Goal: Task Accomplishment & Management: Use online tool/utility

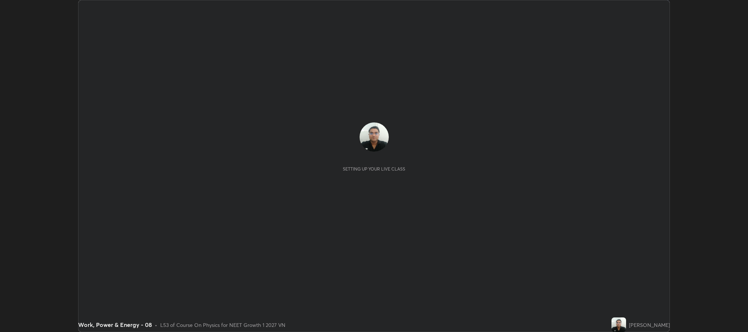
scroll to position [332, 747]
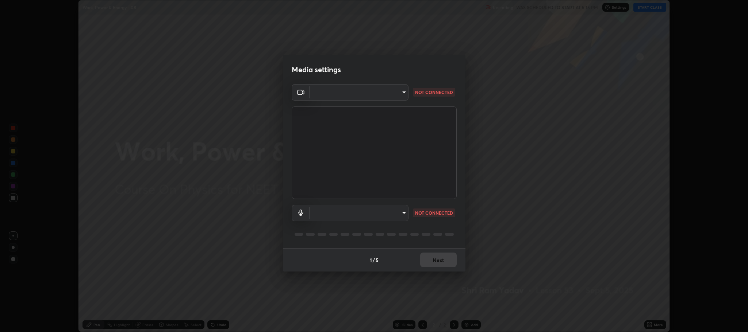
type input "26ae6fa315ac7796e2ae7683d743c20339f3a703b50731a709cc9045574569a6"
click at [400, 94] on body "Erase all Work, Power & Energy - 08 Recording WAS SCHEDULED TO START AT 5:15 PM…" at bounding box center [374, 166] width 748 height 332
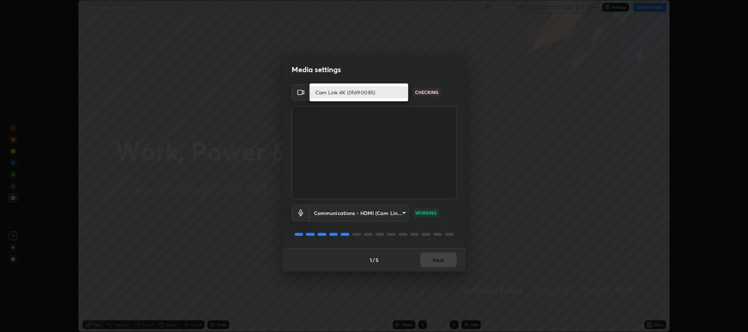
click at [392, 95] on li "Cam Link 4K (0fd9:0085)" at bounding box center [358, 92] width 99 height 12
click at [400, 92] on body "Erase all Work, Power & Energy - 08 Recording WAS SCHEDULED TO START AT 5:15 PM…" at bounding box center [374, 166] width 748 height 332
click at [384, 96] on li "Cam Link 4K (0fd9:0085)" at bounding box center [358, 92] width 99 height 12
click at [394, 214] on body "Erase all Work, Power & Energy - 08 Recording WAS SCHEDULED TO START AT 5:15 PM…" at bounding box center [374, 166] width 748 height 332
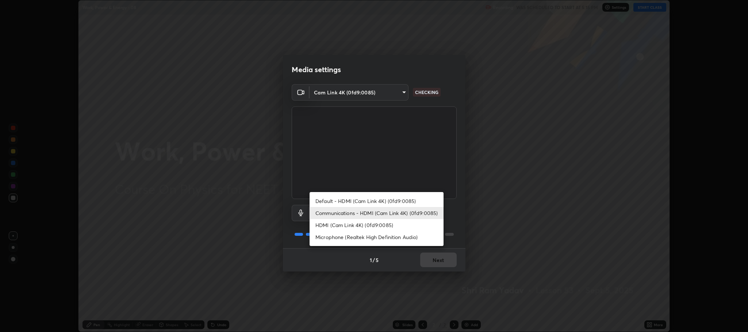
click at [381, 226] on li "HDMI (Cam Link 4K) (0fd9:0085)" at bounding box center [376, 225] width 134 height 12
type input "638fc1eb103572962724b14eaa8ecb1a1ce22fdb79e432c1813b47db3b1e3f55"
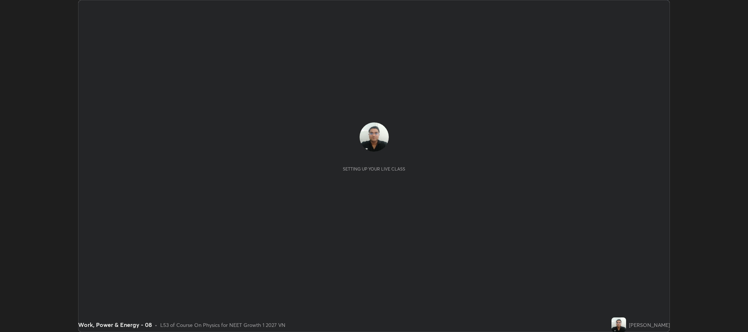
scroll to position [332, 747]
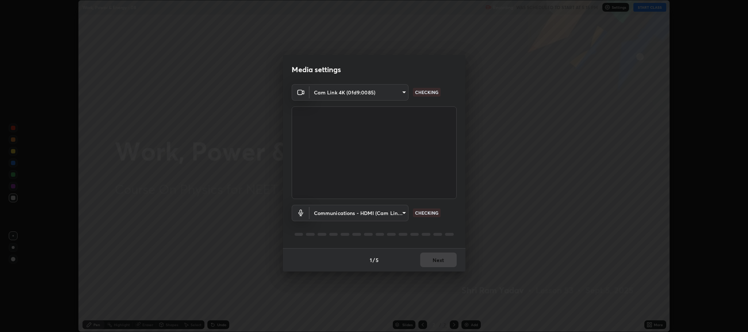
type input "26ae6fa315ac7796e2ae7683d743c20339f3a703b50731a709cc9045574569a6"
type input "communications"
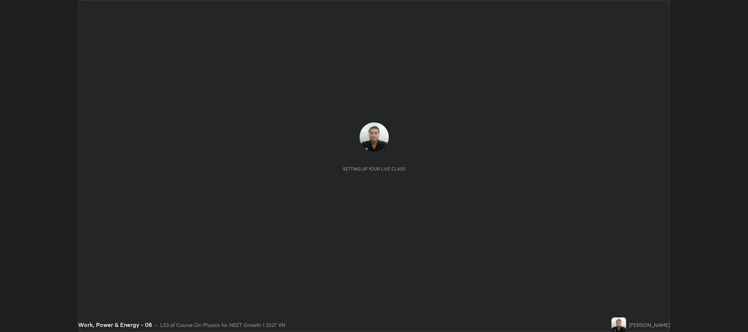
scroll to position [332, 747]
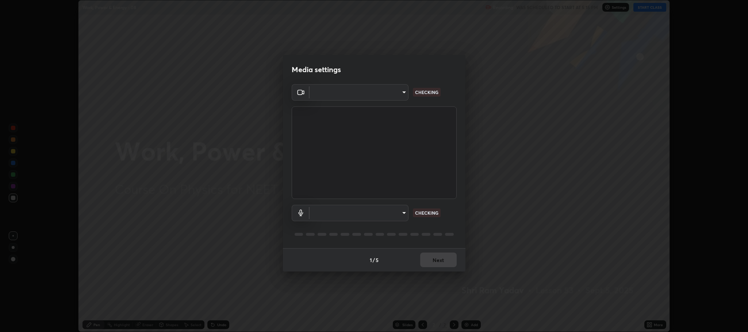
type input "26ae6fa315ac7796e2ae7683d743c20339f3a703b50731a709cc9045574569a6"
type input "communications"
click at [387, 93] on body "Erase all Work, Power & Energy - 08 Recording WAS SCHEDULED TO START AT 5:15 PM…" at bounding box center [374, 166] width 748 height 332
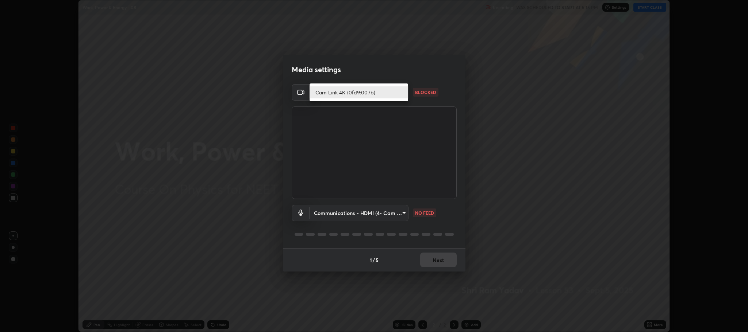
click at [463, 102] on div at bounding box center [374, 166] width 748 height 332
click at [394, 94] on body "Erase all Work, Power & Energy - 08 Recording WAS SCHEDULED TO START AT 5:15 PM…" at bounding box center [374, 166] width 748 height 332
click at [355, 96] on li "Cam Link 4K (0fd9:007b)" at bounding box center [358, 92] width 99 height 12
type input "11ae5ff246d08d158b292c9bb26650a353e4513ba1ea0569645e75c22a59fd1d"
click at [398, 213] on body "Erase all Work, Power & Energy - 08 Recording WAS SCHEDULED TO START AT 5:15 PM…" at bounding box center [374, 166] width 748 height 332
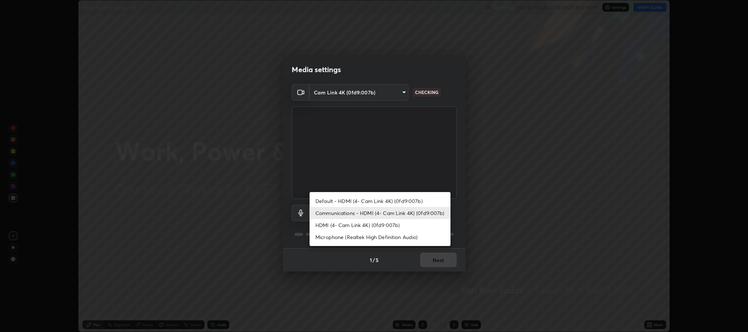
click at [368, 203] on li "Default - HDMI (4- Cam Link 4K) (0fd9:007b)" at bounding box center [379, 201] width 141 height 12
type input "default"
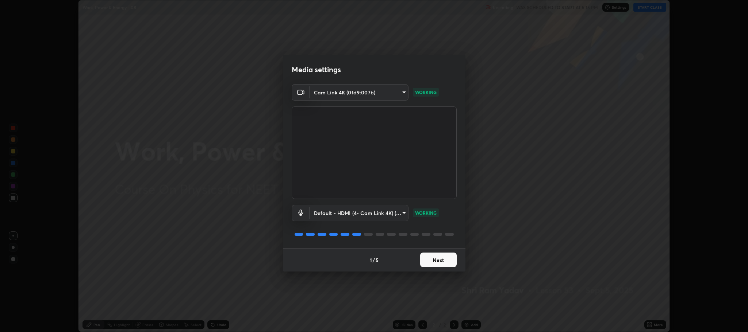
click at [443, 258] on button "Next" at bounding box center [438, 260] width 36 height 15
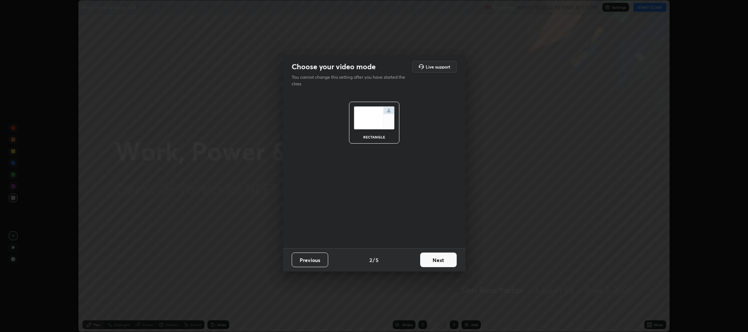
click at [443, 263] on button "Next" at bounding box center [438, 260] width 36 height 15
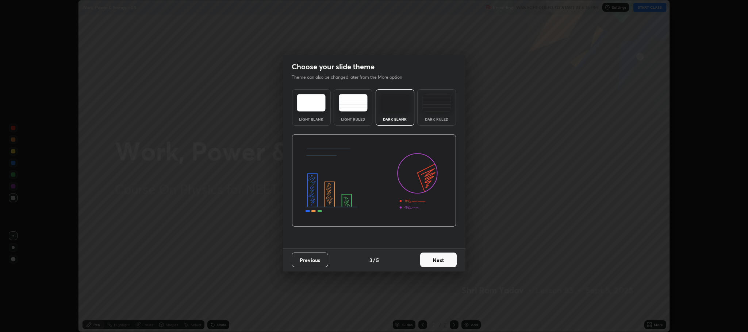
click at [442, 266] on button "Next" at bounding box center [438, 260] width 36 height 15
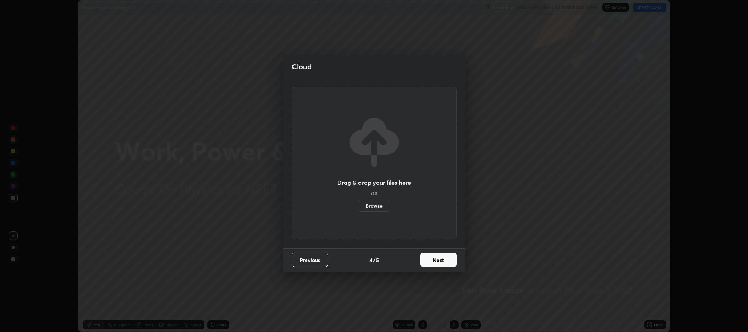
click at [439, 262] on button "Next" at bounding box center [438, 260] width 36 height 15
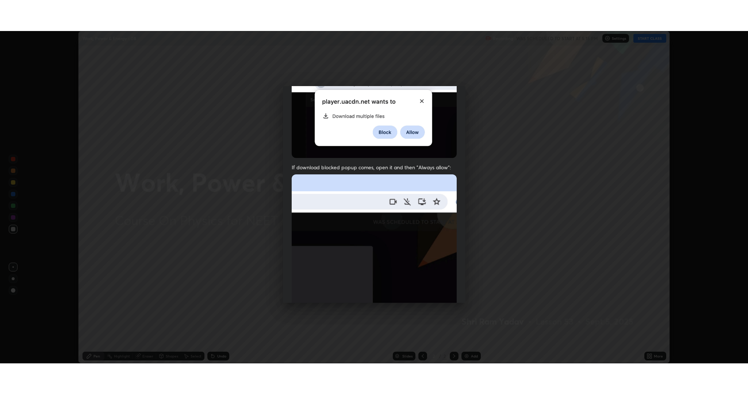
scroll to position [148, 0]
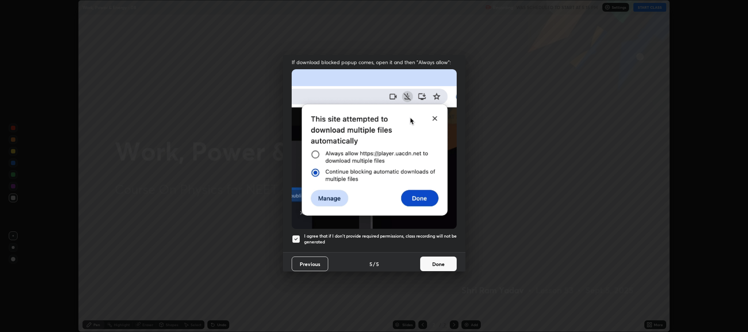
click at [296, 235] on div at bounding box center [296, 239] width 9 height 9
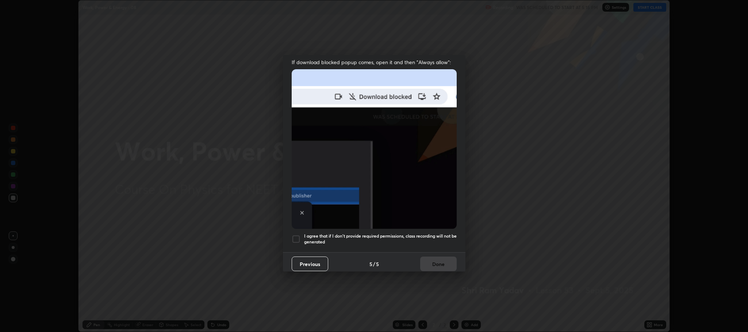
click at [297, 236] on div at bounding box center [296, 239] width 9 height 9
click at [434, 259] on button "Done" at bounding box center [438, 264] width 36 height 15
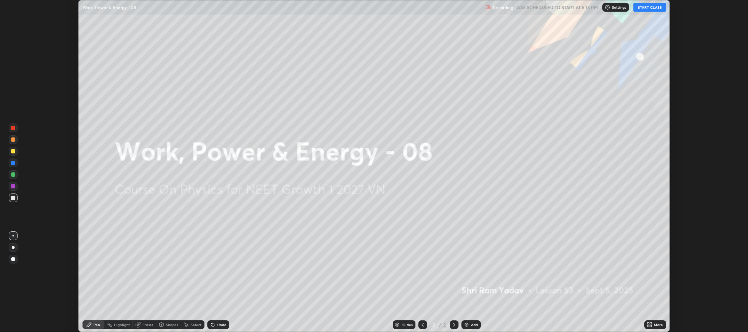
click at [649, 7] on button "START CLASS" at bounding box center [649, 7] width 33 height 9
click at [466, 326] on img at bounding box center [466, 325] width 6 height 6
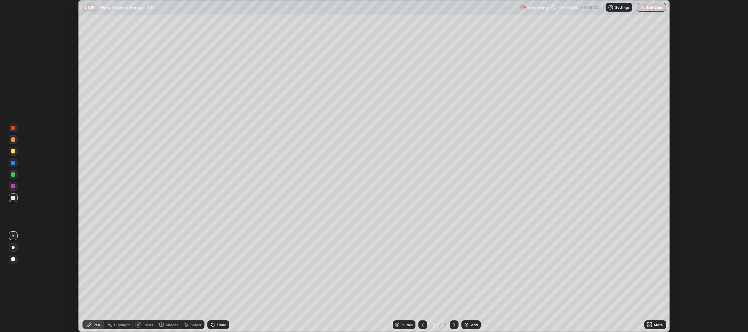
click at [649, 327] on icon at bounding box center [648, 327] width 2 height 2
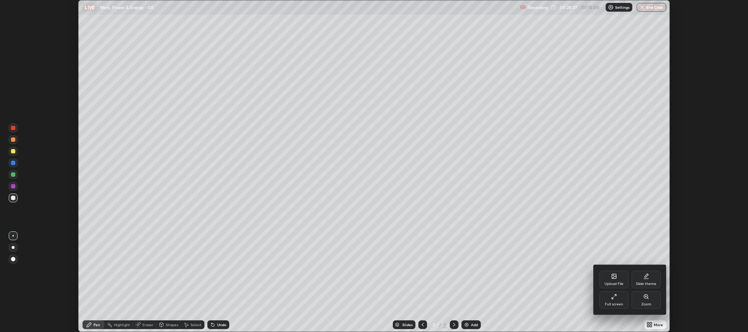
click at [611, 296] on div "Full screen" at bounding box center [613, 301] width 29 height 18
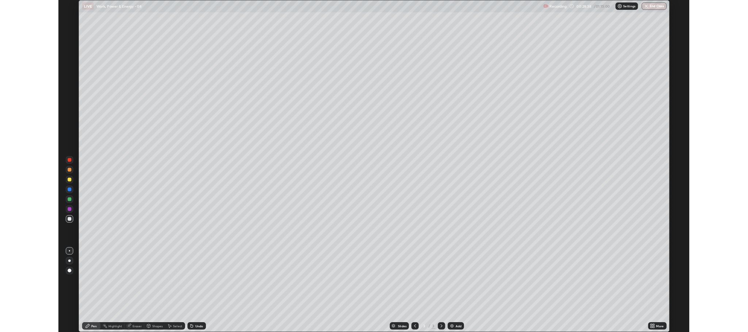
scroll to position [394, 748]
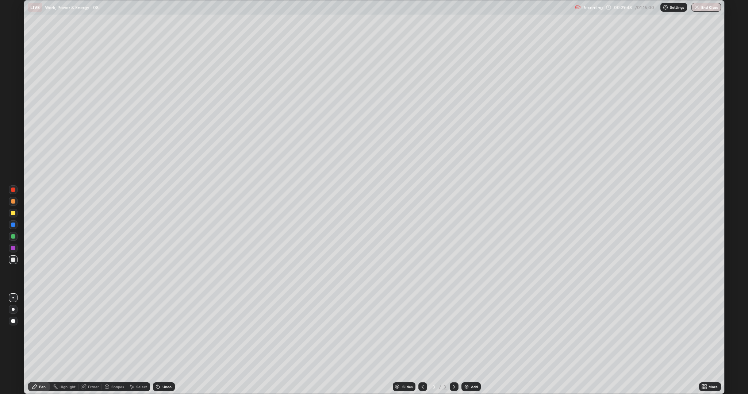
click at [712, 332] on div "More" at bounding box center [710, 386] width 22 height 9
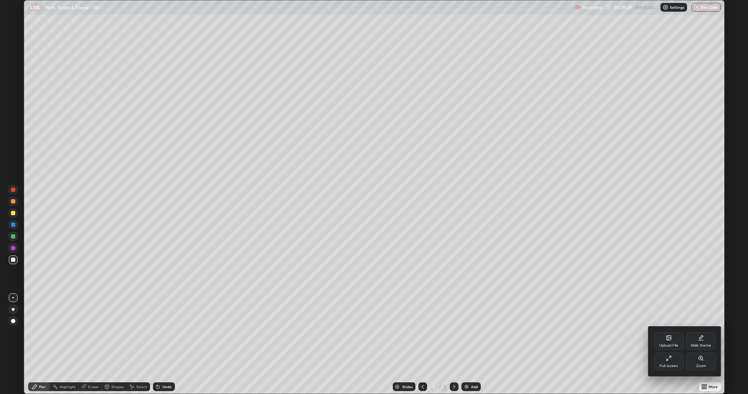
click at [673, 332] on div "Full screen" at bounding box center [668, 362] width 29 height 18
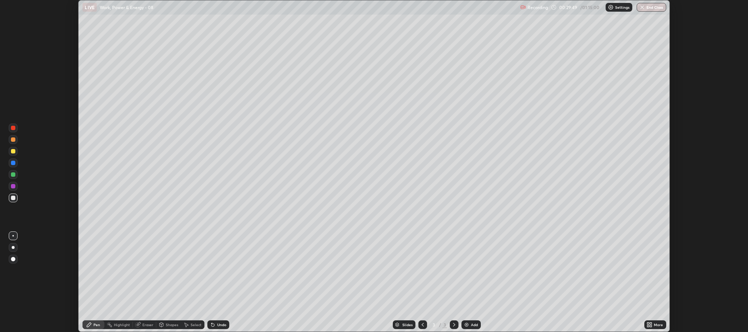
scroll to position [36160, 35745]
click at [13, 186] on div at bounding box center [13, 186] width 4 height 4
click at [139, 325] on icon at bounding box center [138, 325] width 6 height 6
click at [96, 325] on div "Pen" at bounding box center [96, 325] width 7 height 4
click at [453, 325] on icon at bounding box center [454, 325] width 6 height 6
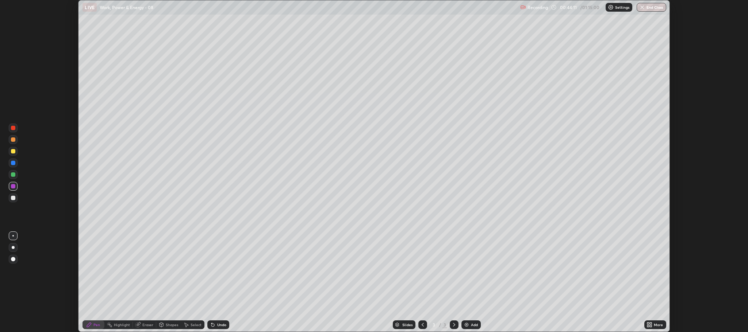
click at [404, 324] on div "Slides" at bounding box center [407, 325] width 10 height 4
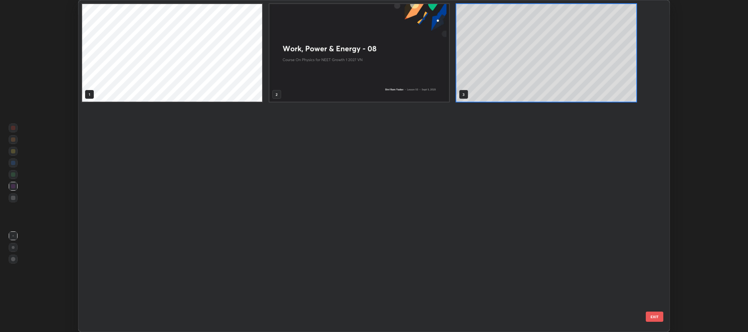
scroll to position [330, 587]
click at [407, 66] on img "grid" at bounding box center [359, 53] width 180 height 98
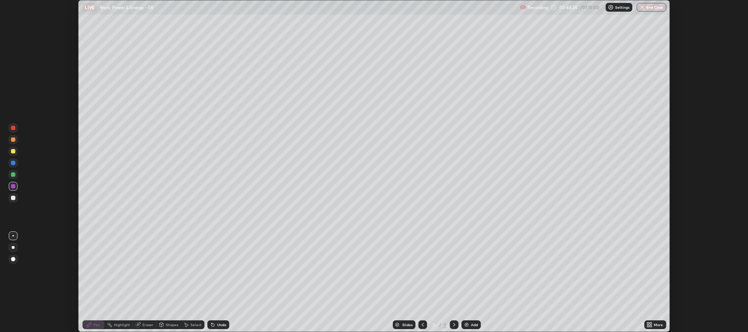
click at [100, 324] on div "Pen" at bounding box center [93, 325] width 22 height 9
click at [13, 185] on div at bounding box center [13, 186] width 4 height 4
click at [147, 324] on div "Eraser" at bounding box center [147, 325] width 11 height 4
click at [120, 325] on div "Highlight" at bounding box center [122, 325] width 16 height 4
click at [97, 323] on div "Pen" at bounding box center [96, 325] width 7 height 4
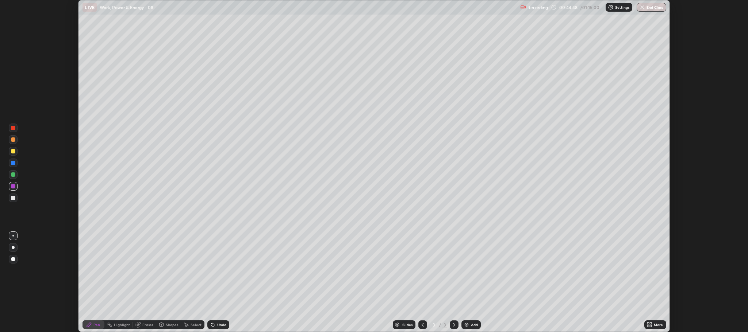
click at [13, 163] on div at bounding box center [13, 163] width 4 height 4
click at [13, 199] on div at bounding box center [13, 198] width 4 height 4
click at [14, 163] on div at bounding box center [13, 163] width 4 height 4
click at [143, 324] on div "Eraser" at bounding box center [147, 325] width 11 height 4
click at [146, 327] on div "Eraser" at bounding box center [147, 325] width 11 height 4
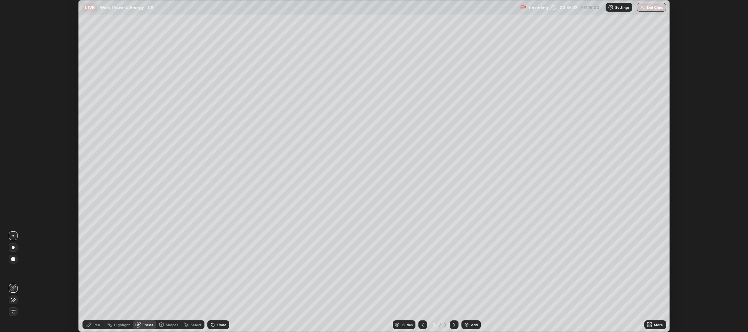
click at [15, 287] on icon at bounding box center [13, 289] width 6 height 6
click at [15, 289] on icon at bounding box center [13, 289] width 6 height 6
click at [15, 301] on icon at bounding box center [14, 301] width 4 height 4
click at [13, 302] on icon at bounding box center [14, 301] width 4 height 4
click at [16, 287] on icon at bounding box center [14, 288] width 4 height 4
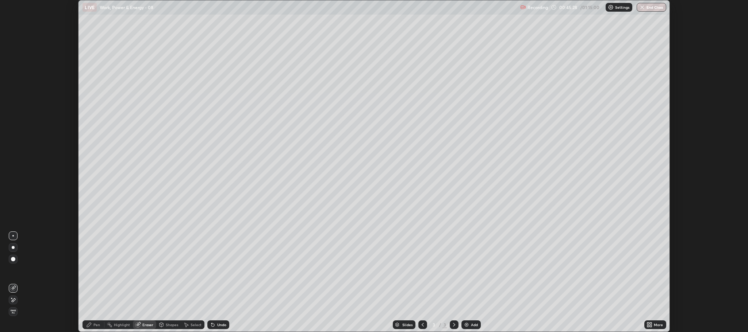
click at [144, 325] on div "Eraser" at bounding box center [147, 325] width 11 height 4
click at [147, 324] on div "Eraser" at bounding box center [147, 325] width 11 height 4
click at [15, 259] on div at bounding box center [13, 259] width 4 height 4
click at [122, 323] on div "Highlight" at bounding box center [122, 325] width 16 height 4
click at [96, 325] on div "Pen" at bounding box center [96, 325] width 7 height 4
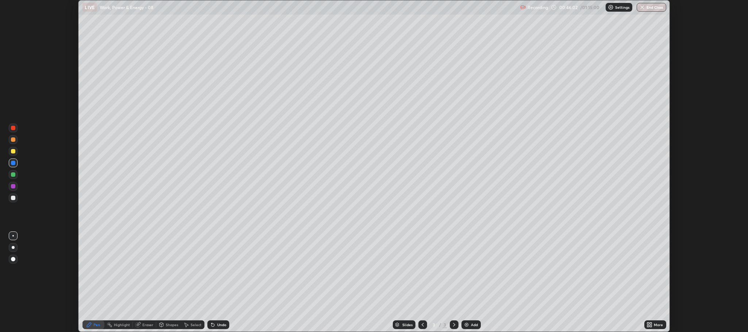
click at [95, 321] on div "Pen" at bounding box center [93, 325] width 22 height 9
click at [14, 197] on div at bounding box center [13, 198] width 4 height 4
click at [13, 140] on div at bounding box center [13, 140] width 4 height 4
click at [144, 323] on div "Eraser" at bounding box center [147, 325] width 11 height 4
click at [13, 248] on div at bounding box center [13, 247] width 3 height 3
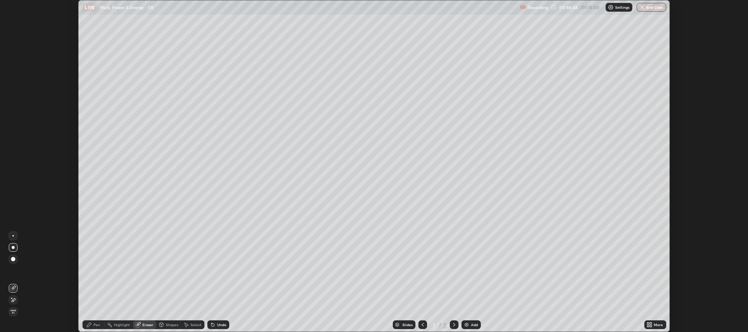
click at [13, 236] on div at bounding box center [12, 235] width 1 height 1
click at [95, 325] on div "Pen" at bounding box center [96, 325] width 7 height 4
click at [14, 196] on div at bounding box center [13, 198] width 4 height 4
click at [12, 139] on div at bounding box center [13, 140] width 4 height 4
click at [13, 186] on div at bounding box center [13, 186] width 4 height 4
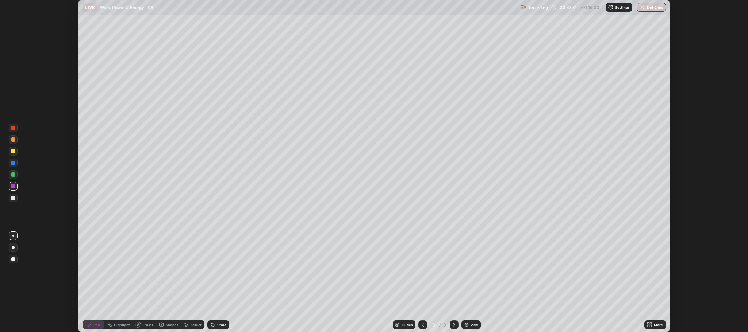
click at [15, 140] on div at bounding box center [13, 140] width 4 height 4
click at [36, 147] on div "Setting up your live class" at bounding box center [374, 166] width 748 height 332
click at [13, 128] on div at bounding box center [13, 128] width 4 height 4
click at [146, 327] on div "Eraser" at bounding box center [147, 325] width 11 height 4
click at [95, 323] on div "Pen" at bounding box center [96, 325] width 7 height 4
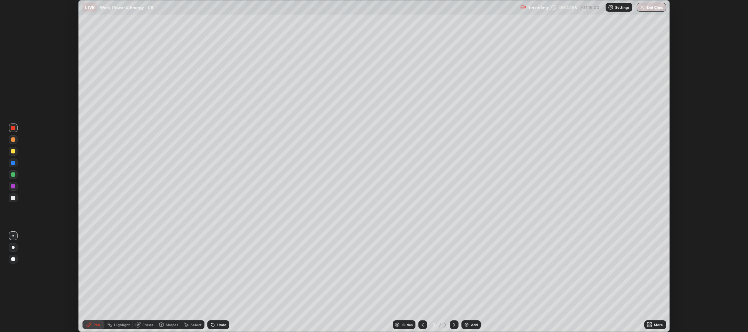
click at [12, 130] on div at bounding box center [13, 128] width 4 height 4
click at [12, 140] on div at bounding box center [13, 140] width 4 height 4
click at [14, 197] on div at bounding box center [13, 198] width 4 height 4
click at [143, 323] on div "Eraser" at bounding box center [147, 325] width 11 height 4
click at [96, 323] on div "Pen" at bounding box center [96, 325] width 7 height 4
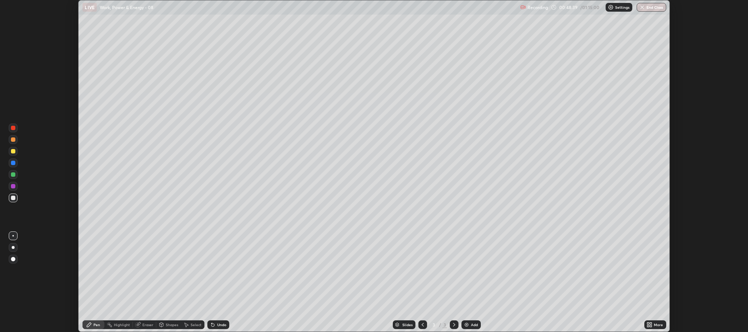
click at [13, 163] on div at bounding box center [13, 163] width 4 height 4
click at [144, 323] on div "Eraser" at bounding box center [147, 325] width 11 height 4
click at [94, 325] on div "Pen" at bounding box center [96, 325] width 7 height 4
click at [12, 199] on div at bounding box center [13, 198] width 4 height 4
click at [143, 326] on div "Eraser" at bounding box center [147, 325] width 11 height 4
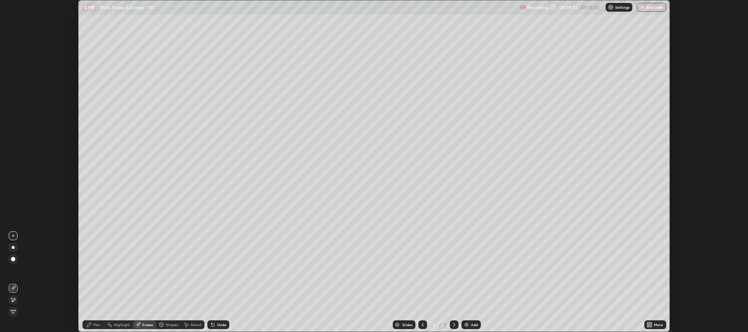
click at [143, 327] on div "Eraser" at bounding box center [147, 325] width 11 height 4
click at [445, 325] on div "3" at bounding box center [444, 325] width 4 height 7
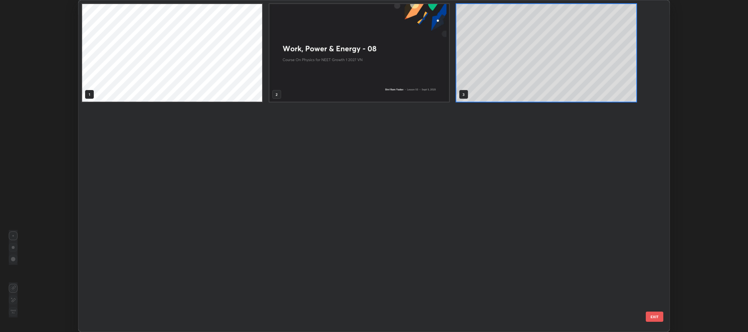
click at [450, 322] on div "1 2 3" at bounding box center [367, 166] width 578 height 332
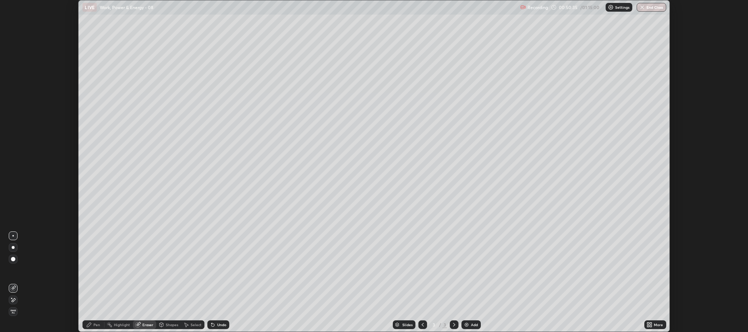
click at [453, 327] on icon at bounding box center [454, 325] width 2 height 4
click at [473, 326] on div "Add" at bounding box center [474, 325] width 7 height 4
click at [119, 326] on div "Highlight" at bounding box center [122, 325] width 16 height 4
click at [95, 326] on div "Pen" at bounding box center [96, 325] width 7 height 4
click at [12, 165] on div at bounding box center [13, 163] width 4 height 4
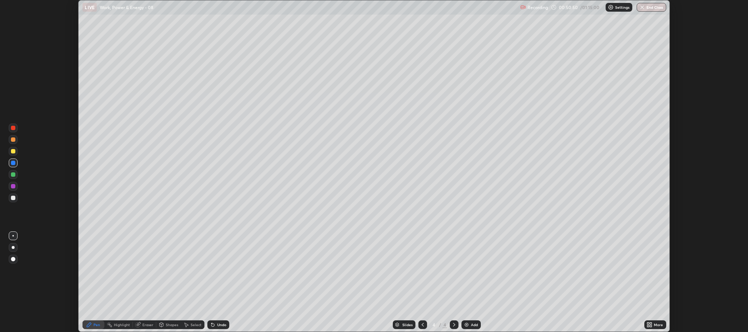
click at [12, 163] on div at bounding box center [13, 163] width 4 height 4
click at [154, 323] on div "Eraser" at bounding box center [144, 325] width 23 height 9
click at [97, 324] on div "Pen" at bounding box center [96, 325] width 7 height 4
click at [145, 324] on div "Eraser" at bounding box center [147, 325] width 11 height 4
click at [97, 323] on div "Pen" at bounding box center [96, 325] width 7 height 4
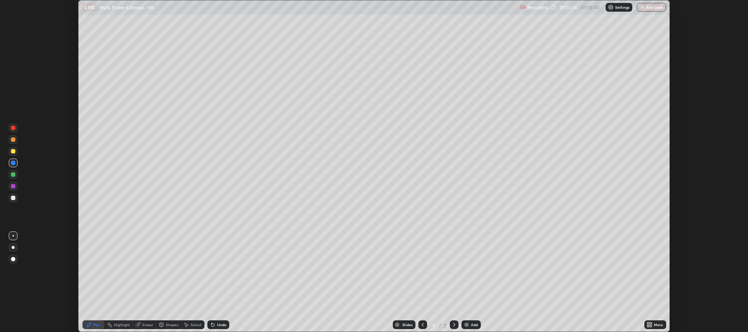
click at [15, 161] on div at bounding box center [13, 163] width 4 height 4
click at [49, 154] on div "Setting up your live class" at bounding box center [374, 166] width 748 height 332
click at [13, 162] on div at bounding box center [13, 163] width 4 height 4
click at [12, 261] on div at bounding box center [13, 259] width 4 height 4
click at [14, 165] on div at bounding box center [13, 163] width 4 height 4
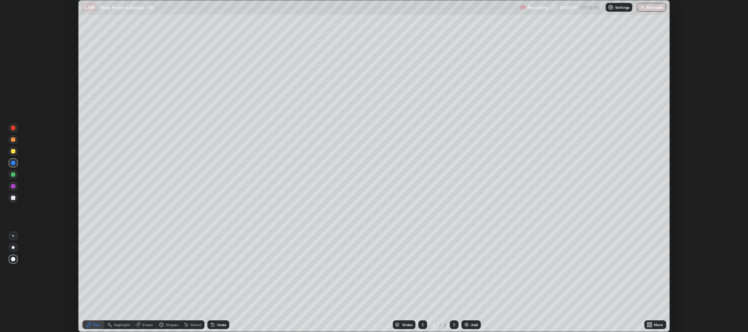
click at [149, 324] on div "Eraser" at bounding box center [147, 325] width 11 height 4
click at [93, 324] on div "Pen" at bounding box center [96, 325] width 7 height 4
click at [118, 324] on div "Highlight" at bounding box center [122, 325] width 16 height 4
click at [145, 326] on div "Eraser" at bounding box center [147, 325] width 11 height 4
click at [96, 324] on div "Pen" at bounding box center [96, 325] width 7 height 4
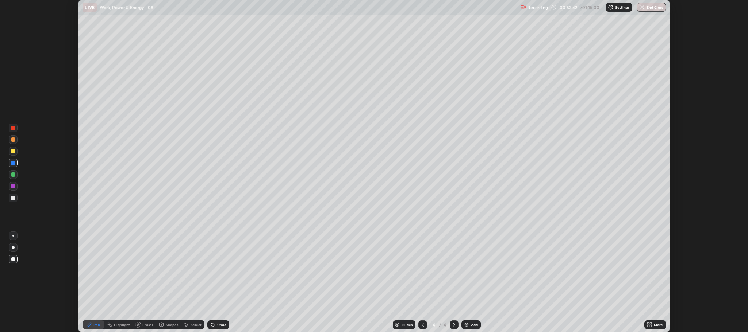
click at [15, 185] on div at bounding box center [13, 186] width 4 height 4
click at [150, 323] on div "Eraser" at bounding box center [147, 325] width 11 height 4
click at [94, 322] on div "Pen" at bounding box center [93, 325] width 22 height 9
click at [13, 186] on div at bounding box center [13, 186] width 4 height 4
click at [139, 327] on icon at bounding box center [137, 325] width 5 height 5
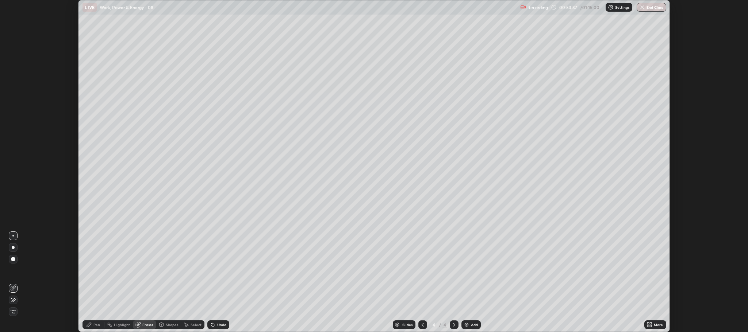
click at [100, 322] on div "Pen" at bounding box center [93, 325] width 22 height 9
click at [12, 187] on div at bounding box center [13, 186] width 4 height 4
click at [13, 163] on div at bounding box center [13, 163] width 4 height 4
click at [646, 8] on button "End Class" at bounding box center [651, 7] width 29 height 9
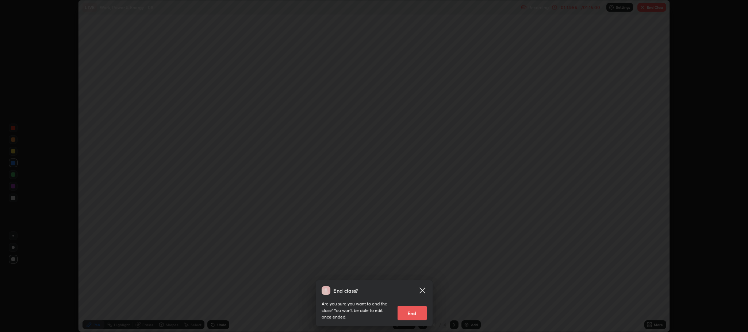
click at [421, 291] on icon at bounding box center [421, 290] width 5 height 5
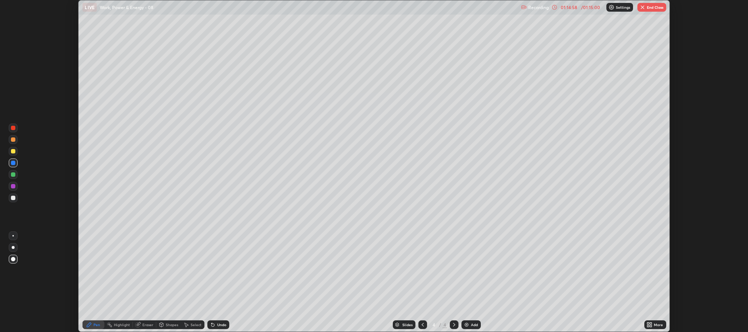
click at [651, 9] on button "End Class" at bounding box center [651, 7] width 29 height 9
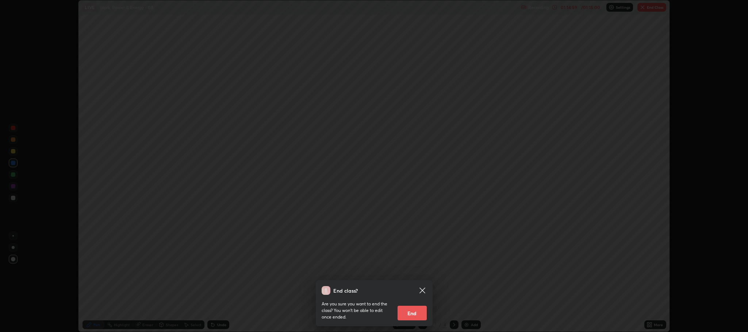
click at [415, 311] on button "End" at bounding box center [411, 313] width 29 height 15
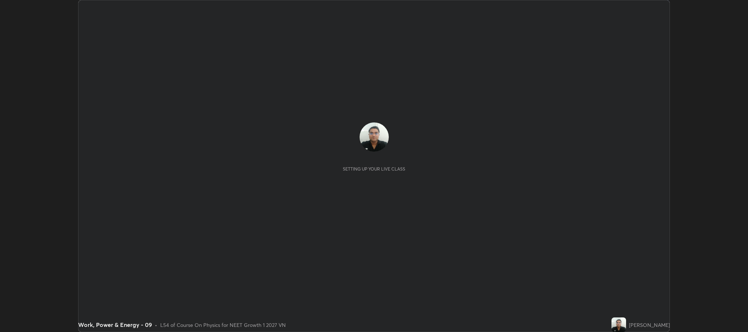
scroll to position [332, 748]
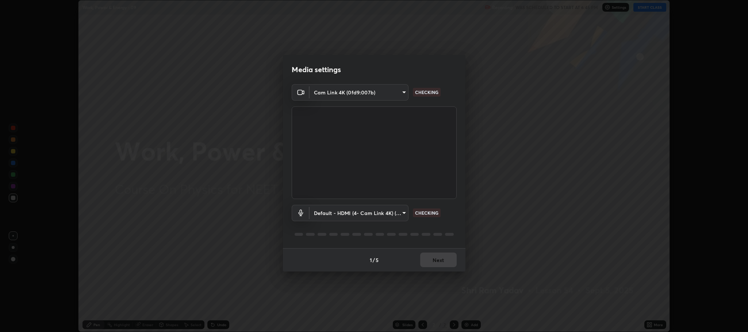
type input "11ae5ff246d08d158b292c9bb26650a353e4513ba1ea0569645e75c22a59fd1d"
type input "default"
click at [450, 255] on button "Next" at bounding box center [438, 260] width 36 height 15
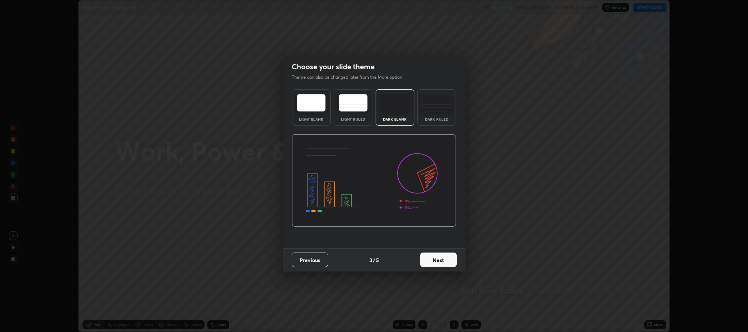
click at [447, 259] on button "Next" at bounding box center [438, 260] width 36 height 15
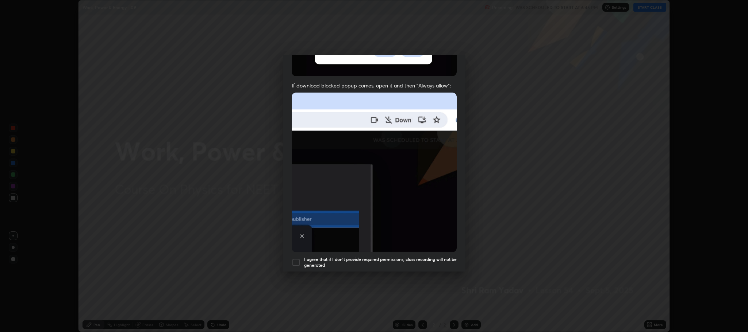
scroll to position [148, 0]
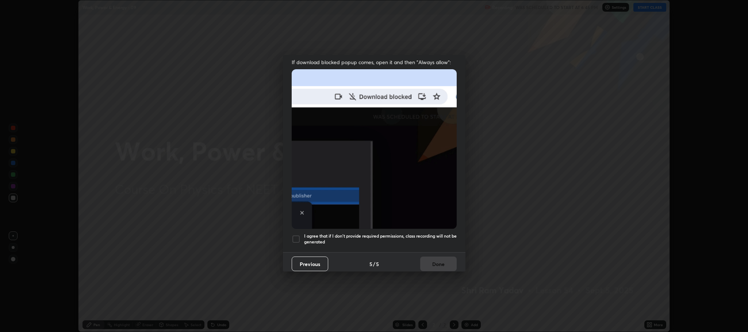
click at [299, 236] on div at bounding box center [296, 239] width 9 height 9
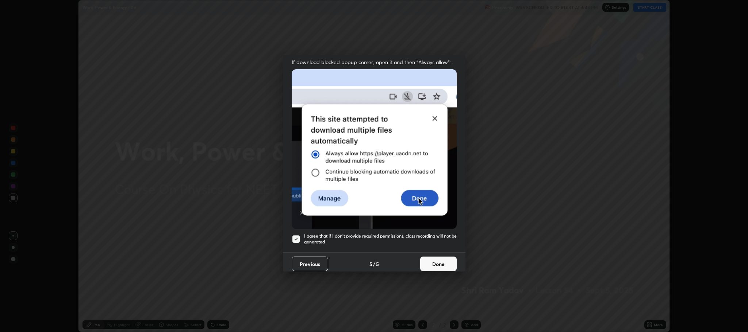
click at [442, 259] on button "Done" at bounding box center [438, 264] width 36 height 15
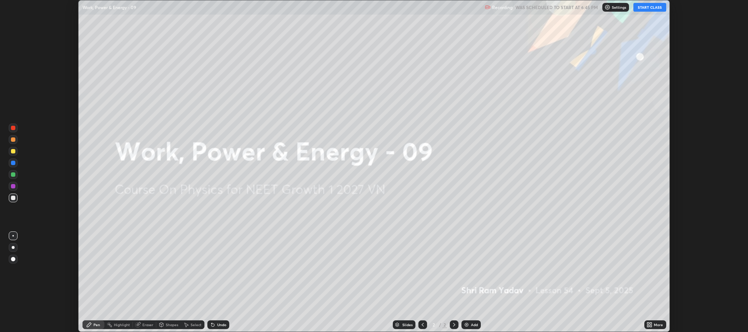
click at [651, 324] on icon at bounding box center [651, 324] width 2 height 2
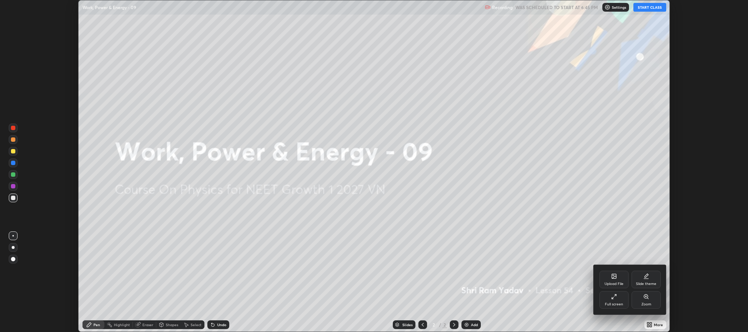
click at [646, 8] on div at bounding box center [374, 166] width 748 height 332
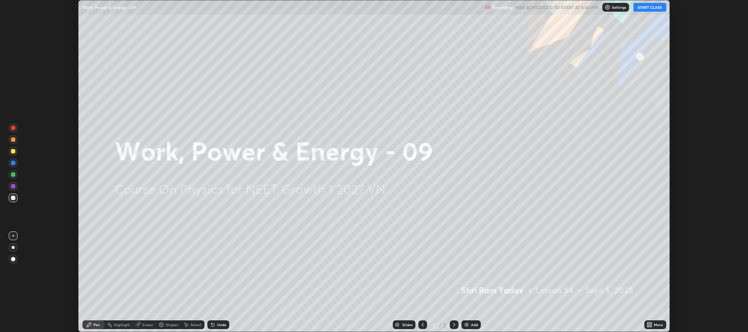
click at [655, 9] on button "START CLASS" at bounding box center [649, 7] width 33 height 9
click at [474, 327] on div "Add" at bounding box center [474, 325] width 7 height 4
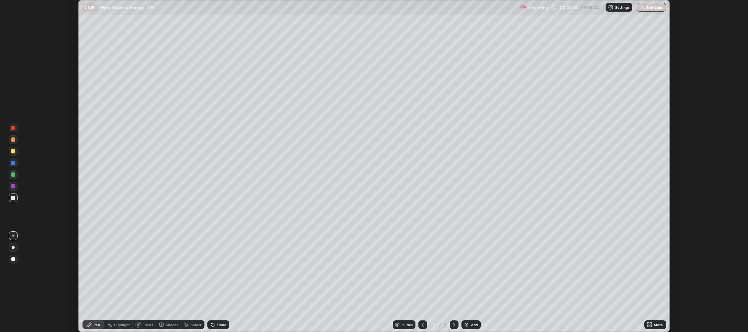
click at [146, 325] on div "Eraser" at bounding box center [147, 325] width 11 height 4
click at [14, 300] on icon at bounding box center [13, 300] width 6 height 6
click at [423, 324] on icon at bounding box center [423, 325] width 6 height 6
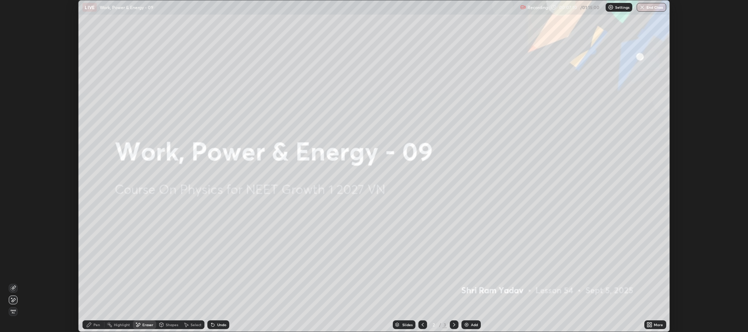
click at [90, 324] on icon at bounding box center [89, 325] width 4 height 4
click at [146, 325] on div "Eraser" at bounding box center [147, 325] width 11 height 4
click at [98, 325] on div "Pen" at bounding box center [96, 325] width 7 height 4
click at [96, 323] on div "Pen" at bounding box center [96, 325] width 7 height 4
click at [146, 325] on div "Eraser" at bounding box center [147, 325] width 11 height 4
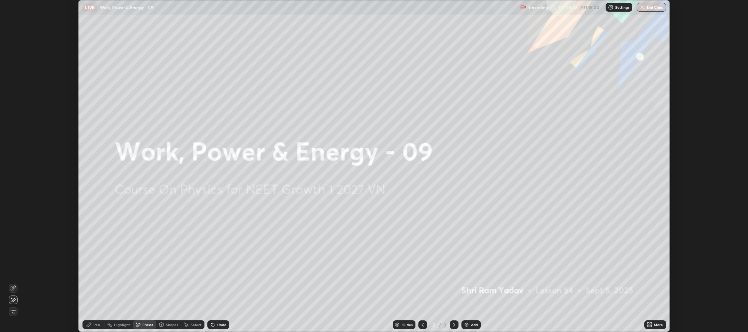
click at [144, 327] on div "Eraser" at bounding box center [147, 325] width 11 height 4
click at [98, 323] on div "Pen" at bounding box center [96, 325] width 7 height 4
click at [171, 324] on div "Shapes" at bounding box center [172, 325] width 12 height 4
click at [220, 325] on div "Undo" at bounding box center [221, 325] width 9 height 4
click at [223, 327] on div "Undo" at bounding box center [221, 325] width 9 height 4
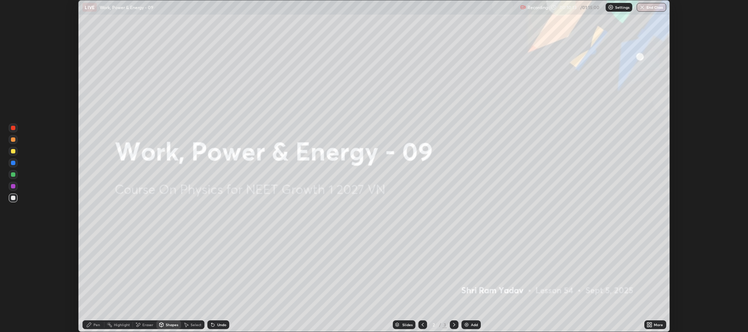
click at [225, 327] on div "Undo" at bounding box center [221, 325] width 9 height 4
click at [226, 324] on div "Undo" at bounding box center [218, 325] width 22 height 9
click at [219, 329] on div "Undo" at bounding box center [218, 325] width 22 height 9
click at [95, 324] on div "Pen" at bounding box center [96, 325] width 7 height 4
click at [145, 323] on div "Eraser" at bounding box center [147, 325] width 11 height 4
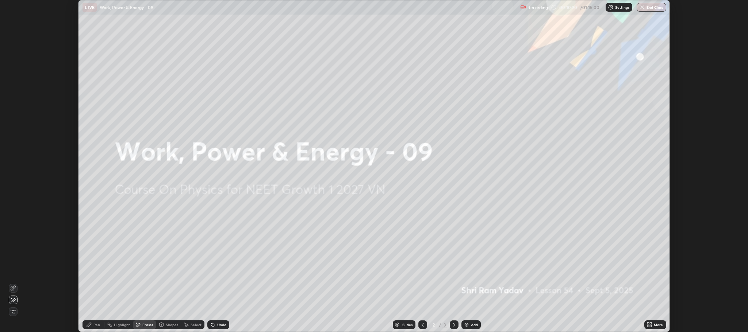
click at [145, 325] on div "Eraser" at bounding box center [147, 325] width 11 height 4
click at [93, 324] on div "Pen" at bounding box center [96, 325] width 7 height 4
click at [212, 327] on icon at bounding box center [212, 325] width 3 height 3
click at [217, 324] on div "Undo" at bounding box center [221, 325] width 9 height 4
click at [221, 326] on div "Undo" at bounding box center [221, 325] width 9 height 4
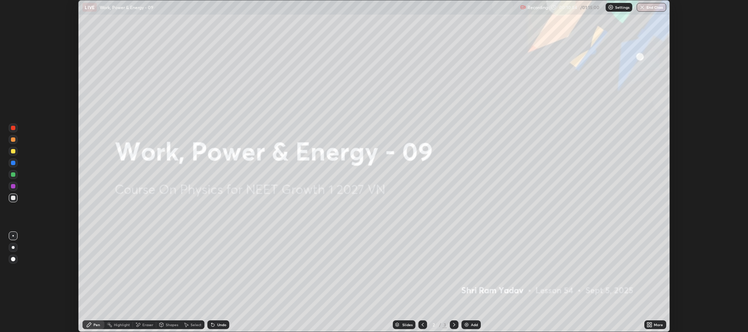
click at [218, 328] on div "Undo" at bounding box center [218, 325] width 22 height 9
click at [221, 326] on div "Undo" at bounding box center [221, 325] width 9 height 4
click at [225, 328] on div "Undo" at bounding box center [218, 325] width 22 height 9
click at [222, 325] on div "Undo" at bounding box center [221, 325] width 9 height 4
click at [220, 325] on div "Undo" at bounding box center [221, 325] width 9 height 4
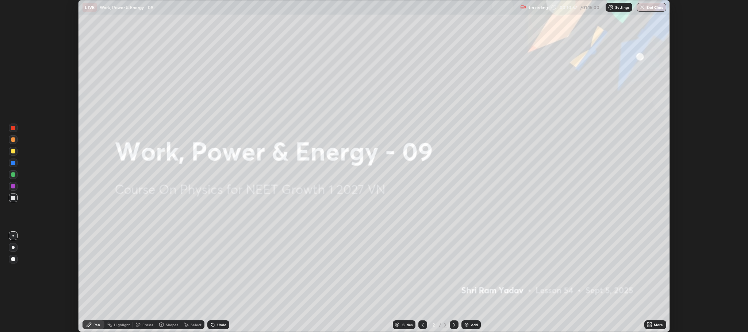
click at [218, 326] on div "Undo" at bounding box center [221, 325] width 9 height 4
click at [217, 326] on div "Undo" at bounding box center [221, 325] width 9 height 4
click at [216, 326] on div "Undo" at bounding box center [218, 325] width 22 height 9
click at [149, 326] on div "Eraser" at bounding box center [147, 325] width 11 height 4
click at [11, 303] on icon at bounding box center [13, 300] width 6 height 6
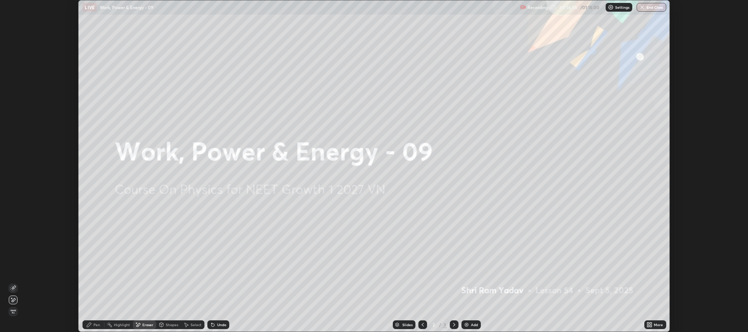
click at [14, 300] on icon at bounding box center [13, 300] width 6 height 6
click at [14, 301] on icon at bounding box center [13, 300] width 6 height 6
click at [15, 289] on icon at bounding box center [13, 289] width 6 height 6
click at [97, 324] on div "Pen" at bounding box center [96, 325] width 7 height 4
